Goal: Transaction & Acquisition: Purchase product/service

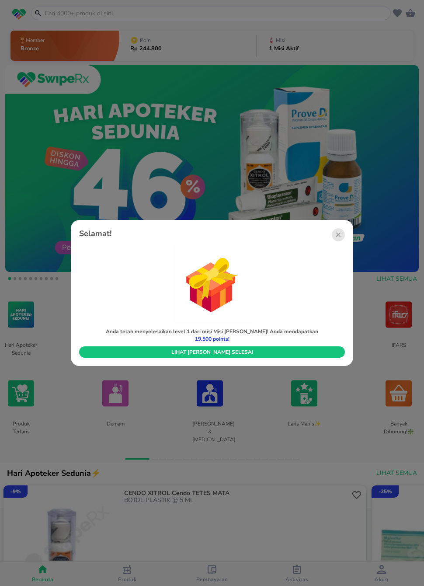
click at [296, 354] on span "Lihat [PERSON_NAME] selesai" at bounding box center [212, 352] width 253 height 7
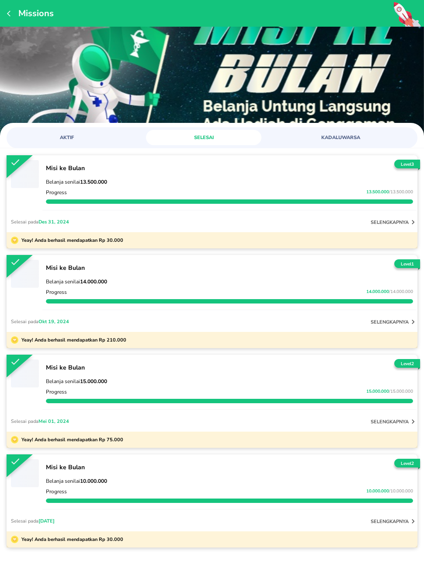
click at [14, 14] on icon "button" at bounding box center [10, 13] width 7 height 7
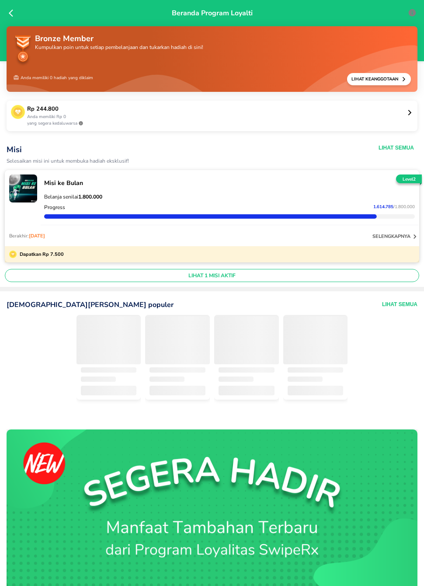
click at [11, 16] on icon at bounding box center [13, 13] width 9 height 9
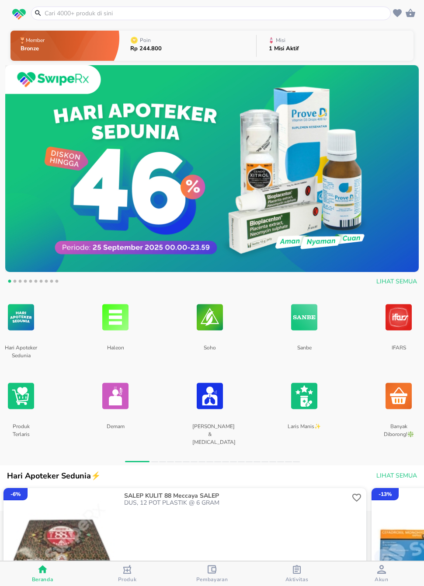
click at [210, 553] on div "button" at bounding box center [212, 570] width 9 height 11
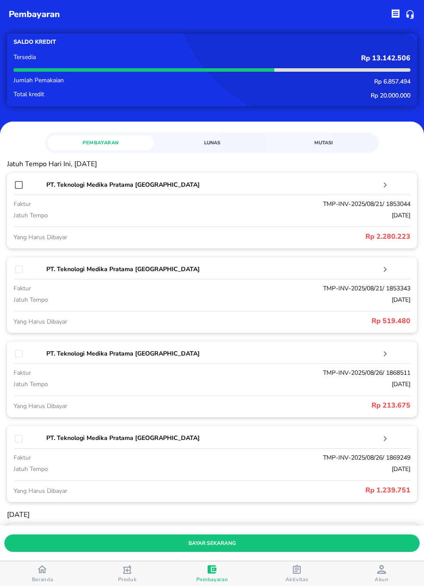
click at [17, 185] on input "checkbox" at bounding box center [19, 185] width 10 height 10
checkbox input "true"
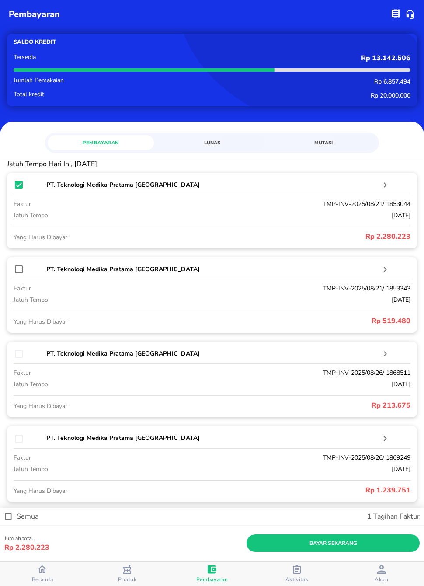
click at [21, 270] on input "checkbox" at bounding box center [19, 269] width 10 height 10
checkbox input "true"
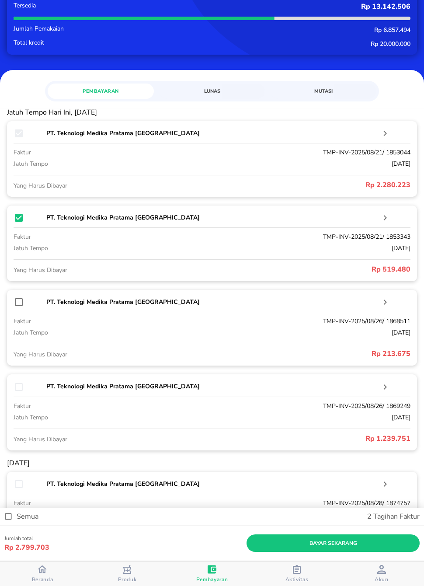
scroll to position [52, 0]
click at [295, 553] on div "button" at bounding box center [297, 570] width 9 height 11
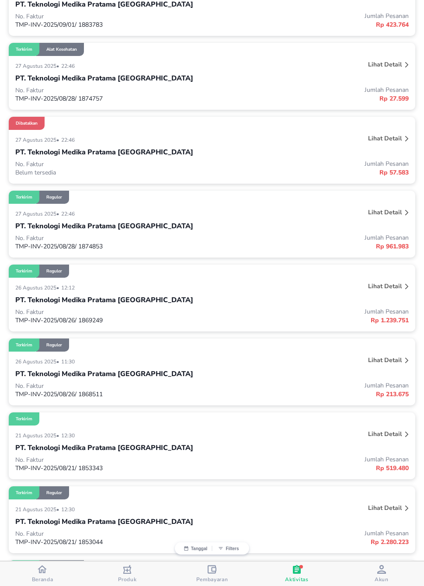
scroll to position [382, 0]
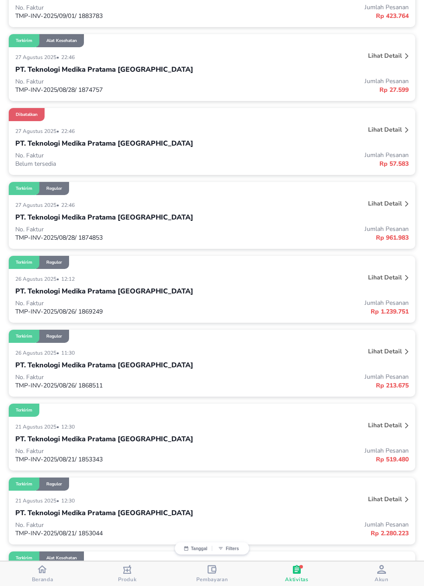
click at [356, 380] on p "Jumlah Pesanan" at bounding box center [310, 377] width 197 height 8
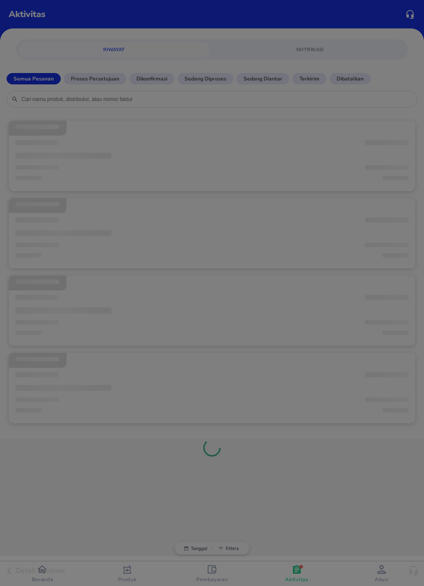
scroll to position [0, 0]
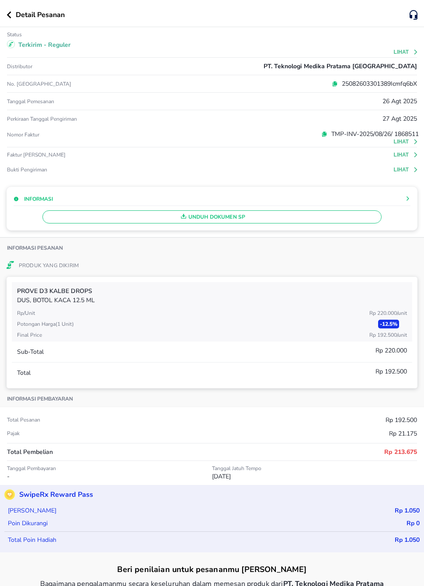
click at [38, 24] on div "Detail Pesanan" at bounding box center [212, 13] width 424 height 27
click at [13, 15] on button "button" at bounding box center [11, 14] width 9 height 7
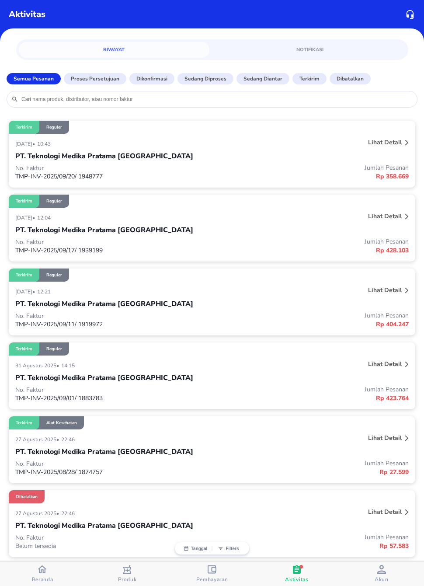
click at [209, 553] on span "Pembayaran" at bounding box center [212, 579] width 32 height 7
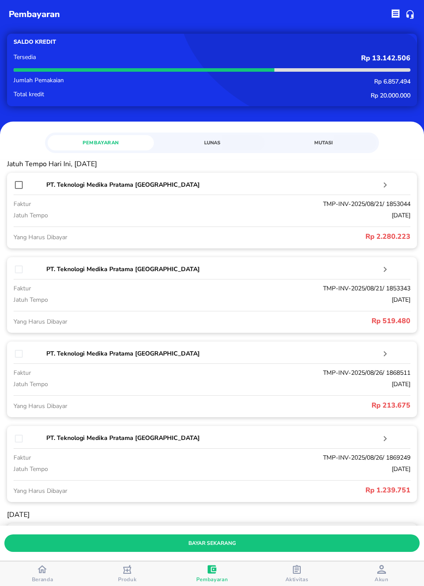
click at [6, 183] on div "Jatuh Tempo Hari Ini, [DATE] PT. Teknologi Medika Pratama Surabaya faktur TMP-I…" at bounding box center [212, 443] width 424 height 566
click at [19, 187] on input "checkbox" at bounding box center [19, 185] width 10 height 10
checkbox input "true"
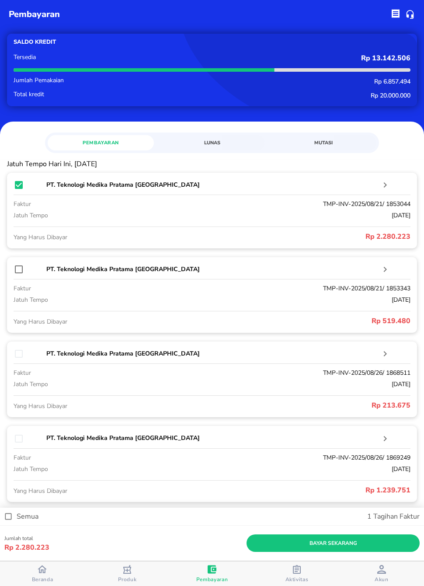
click at [14, 273] on input "checkbox" at bounding box center [19, 269] width 10 height 10
checkbox input "true"
click at [17, 352] on input "checkbox" at bounding box center [19, 354] width 10 height 10
checkbox input "true"
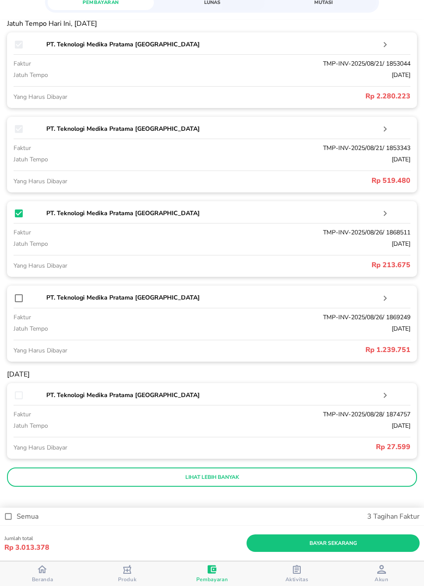
scroll to position [140, 0]
click at [23, 296] on input "checkbox" at bounding box center [19, 298] width 10 height 10
checkbox input "true"
click at [20, 392] on input "checkbox" at bounding box center [19, 396] width 10 height 10
checkbox input "true"
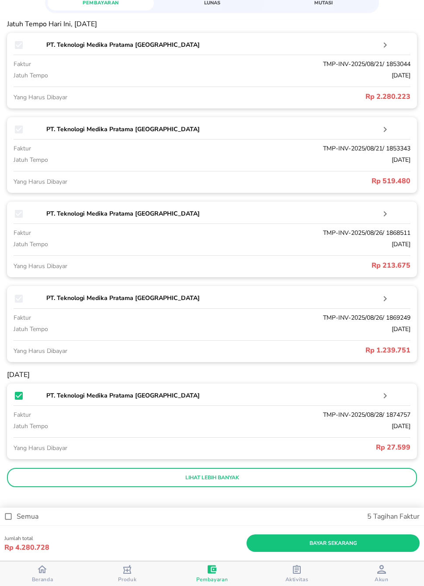
click at [321, 542] on span "bayar sekarang" at bounding box center [333, 543] width 159 height 9
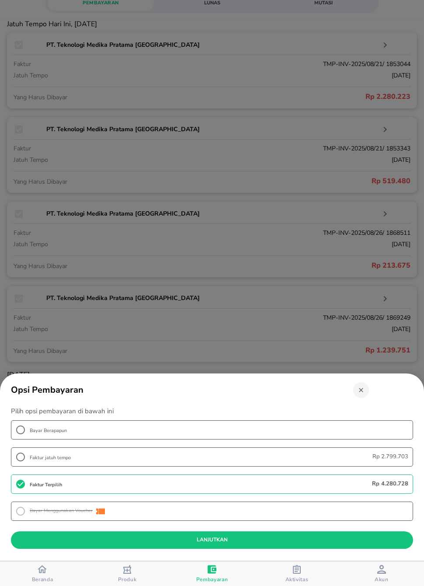
click at [243, 534] on button "lanjutkan" at bounding box center [212, 539] width 402 height 17
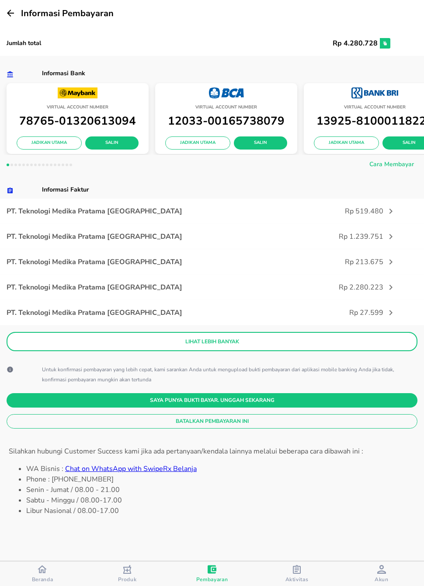
scroll to position [0, 0]
